Goal: Information Seeking & Learning: Learn about a topic

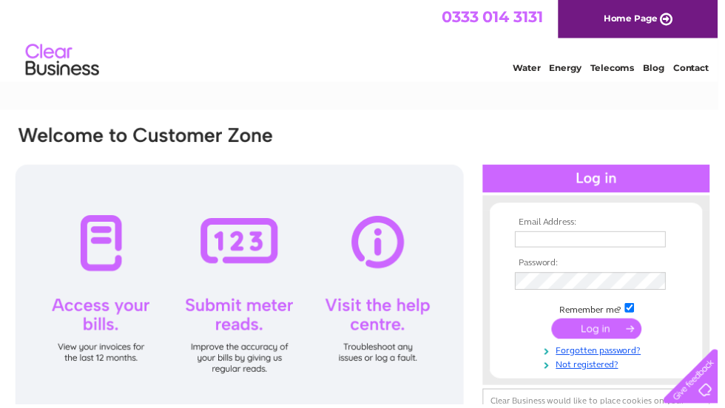
click at [627, 240] on input "text" at bounding box center [596, 242] width 152 height 16
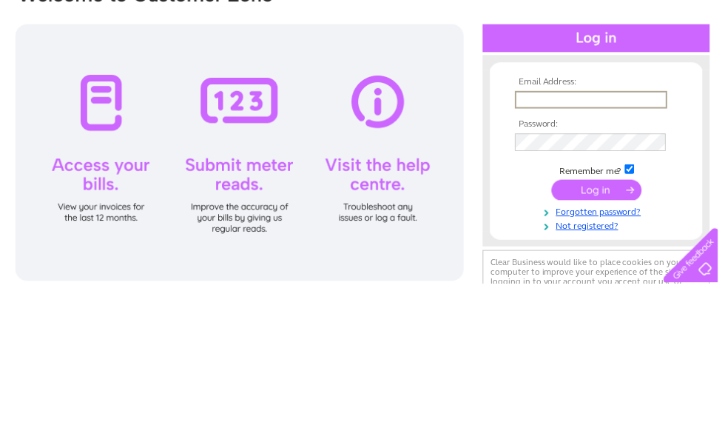
type input "[PERSON_NAME][EMAIL_ADDRESS][DOMAIN_NAME]"
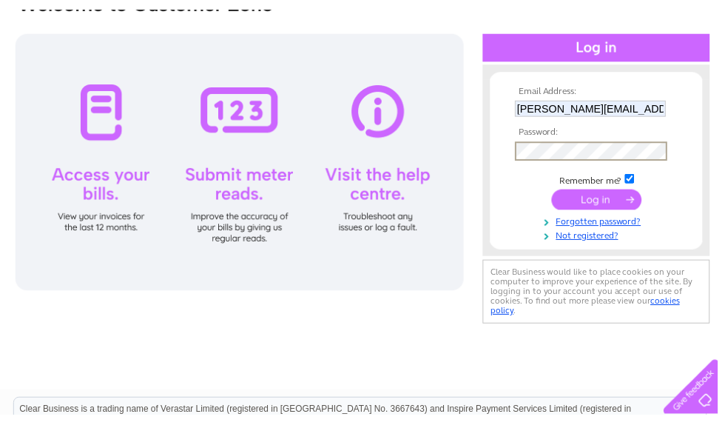
scroll to position [141, 0]
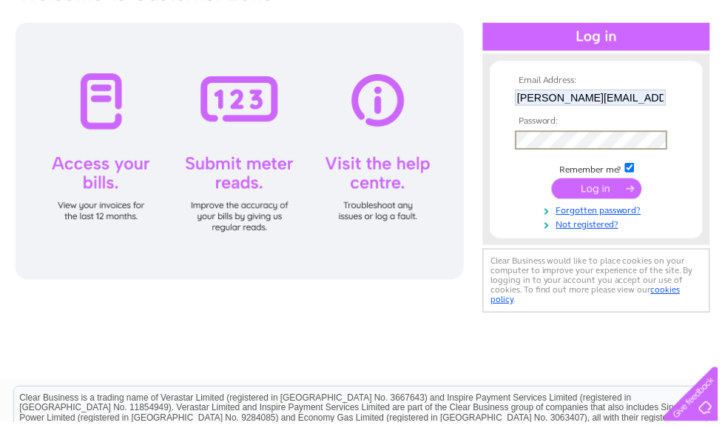
click at [602, 192] on input "submit" at bounding box center [602, 192] width 91 height 21
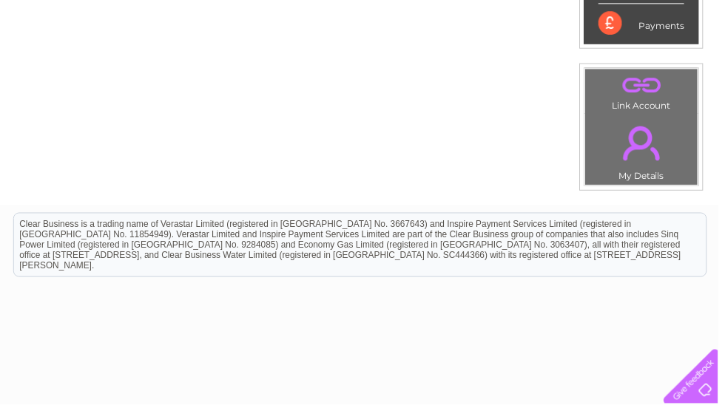
scroll to position [484, 0]
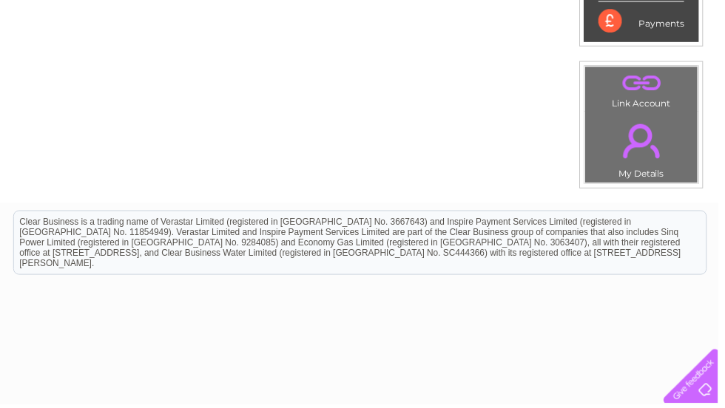
click at [655, 166] on link "." at bounding box center [648, 143] width 106 height 52
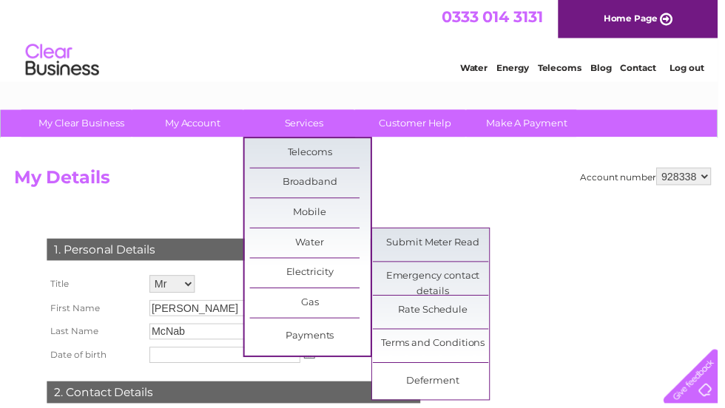
click at [455, 314] on link "Rate Schedule" at bounding box center [438, 314] width 122 height 30
click at [429, 349] on link "Terms and Conditions" at bounding box center [438, 348] width 122 height 30
click at [439, 386] on link "Deferment" at bounding box center [438, 386] width 122 height 30
click at [437, 284] on link "Emergency contact details" at bounding box center [438, 280] width 122 height 30
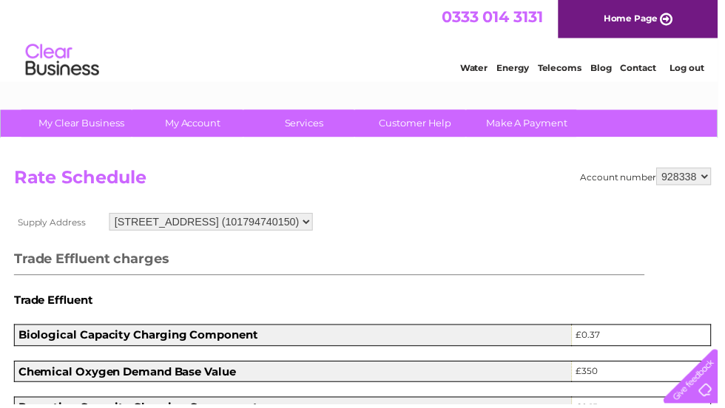
click at [316, 226] on select "81 St. Georges Road, Glasgow, Lanarkshire, G3 6JA (101794740150)" at bounding box center [213, 224] width 206 height 18
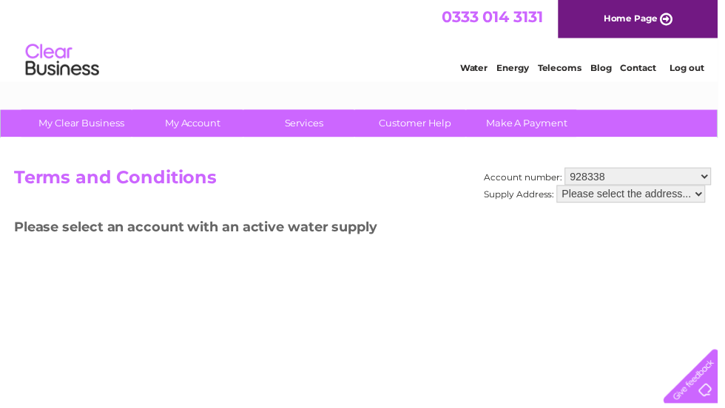
click at [697, 199] on select "Please select the address..." at bounding box center [637, 196] width 150 height 18
click at [680, 175] on select "928338" at bounding box center [644, 178] width 148 height 18
click at [690, 195] on select "Please select the address..." at bounding box center [637, 196] width 150 height 18
click at [601, 309] on div "Account number: 928338 Supply Address: Please select the address... Terms and C…" at bounding box center [366, 347] width 732 height 414
click at [657, 178] on select "928338" at bounding box center [644, 178] width 148 height 18
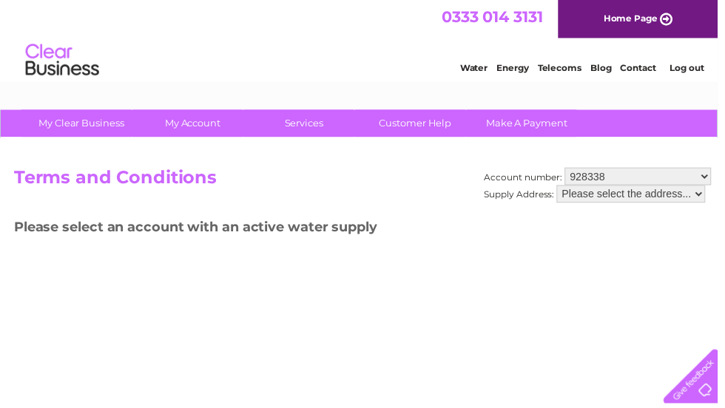
click at [590, 331] on div "Account number: 928338 Supply Address: Please select the address... Terms and C…" at bounding box center [366, 347] width 732 height 414
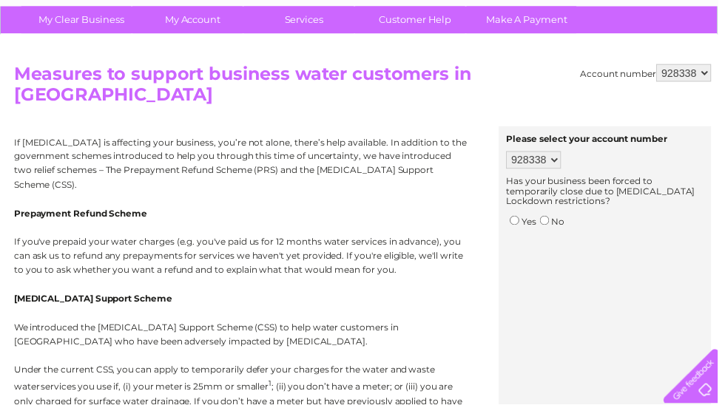
scroll to position [56, 0]
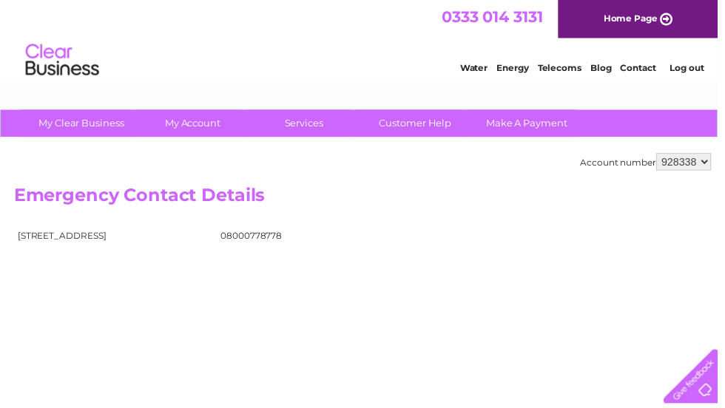
click at [289, 247] on td "08000778778" at bounding box center [292, 239] width 147 height 21
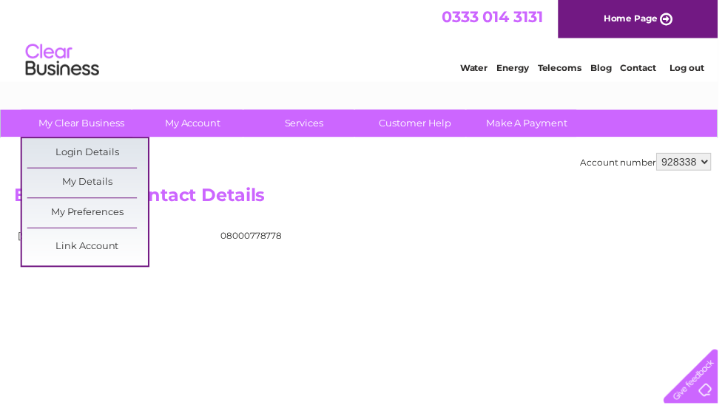
click at [105, 246] on link "Link Account" at bounding box center [88, 250] width 122 height 30
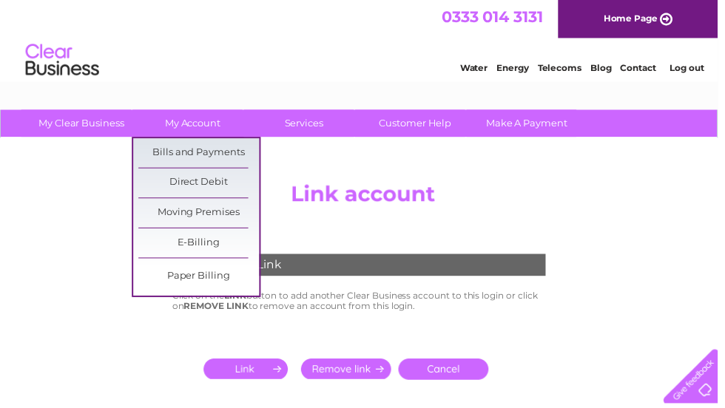
click at [217, 181] on link "Direct Debit" at bounding box center [201, 185] width 122 height 30
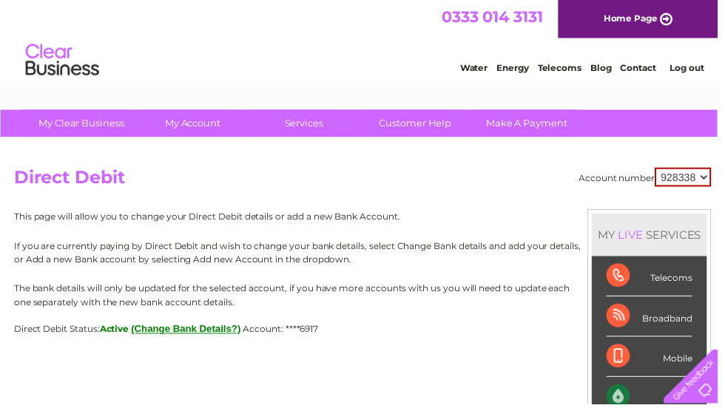
click at [419, 124] on link "Customer Help" at bounding box center [420, 124] width 122 height 27
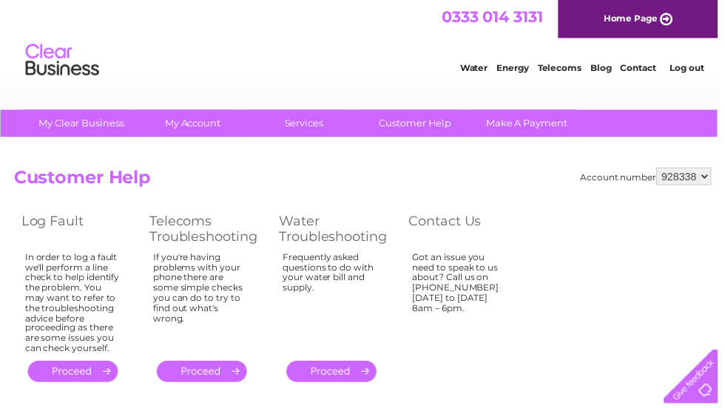
click at [348, 371] on link "." at bounding box center [334, 375] width 91 height 21
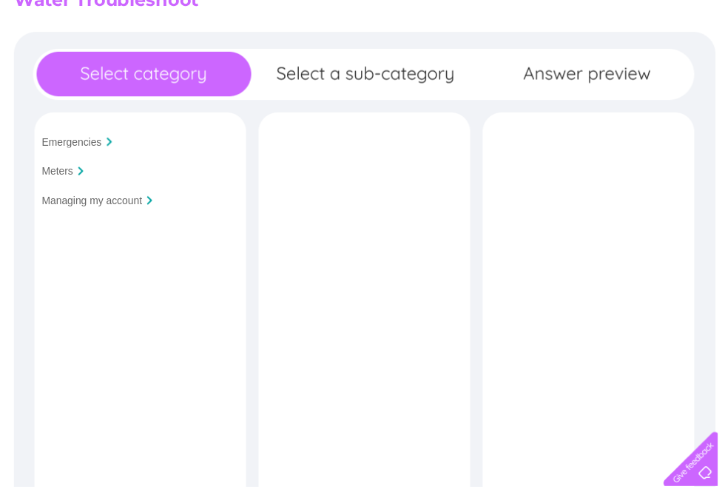
scroll to position [180, 0]
click at [138, 208] on input "Managing my account" at bounding box center [92, 202] width 101 height 12
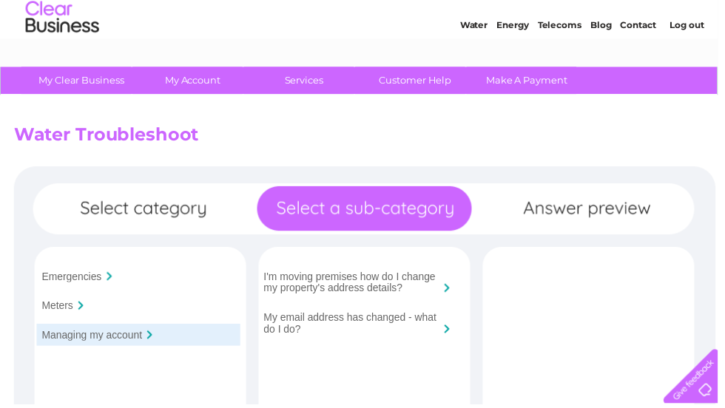
scroll to position [0, 0]
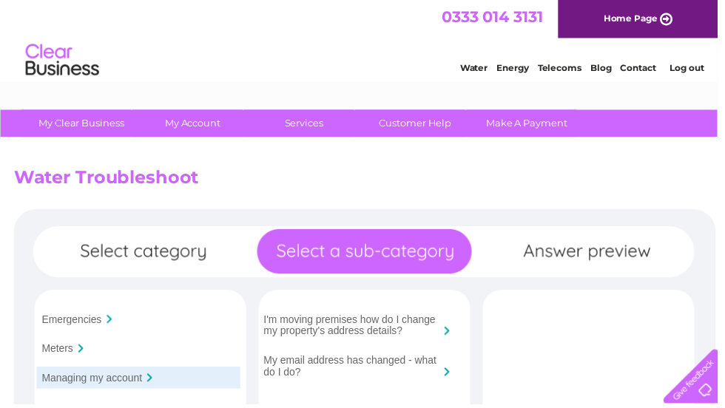
click at [474, 70] on link "Water" at bounding box center [479, 68] width 28 height 11
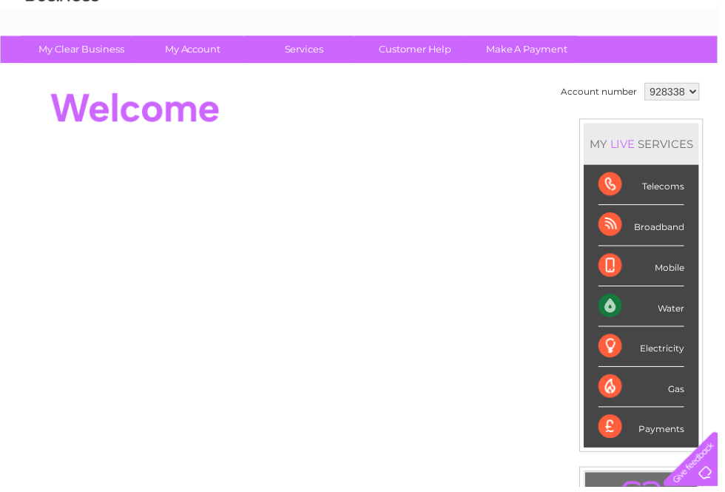
scroll to position [88, 0]
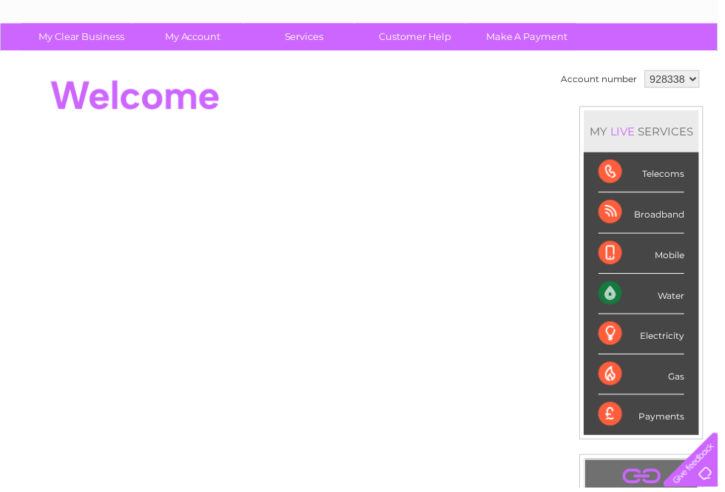
click at [673, 297] on div "Water" at bounding box center [647, 296] width 87 height 41
click at [687, 297] on div "Water" at bounding box center [647, 296] width 87 height 41
click at [688, 296] on div "Water" at bounding box center [647, 296] width 87 height 41
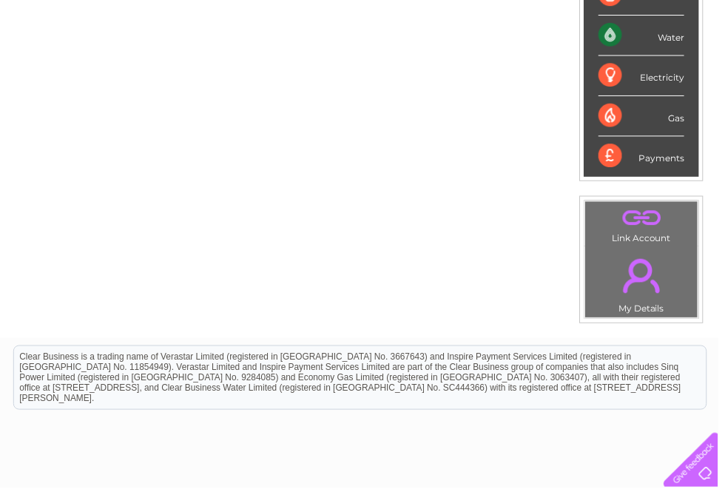
scroll to position [354, 0]
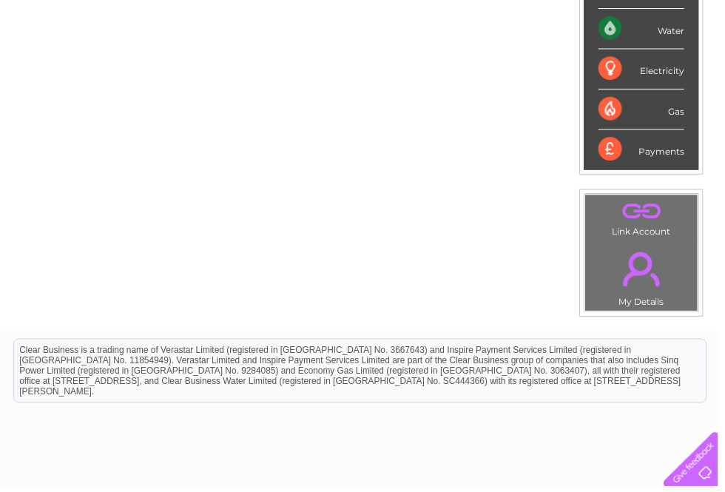
click at [663, 284] on link "." at bounding box center [648, 272] width 106 height 52
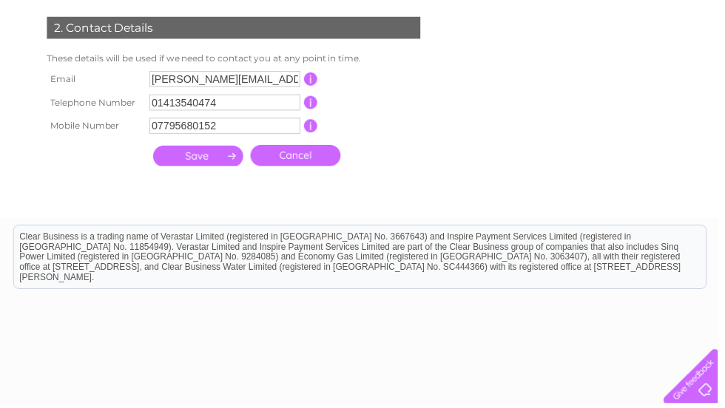
scroll to position [380, 0]
